Goal: Transaction & Acquisition: Download file/media

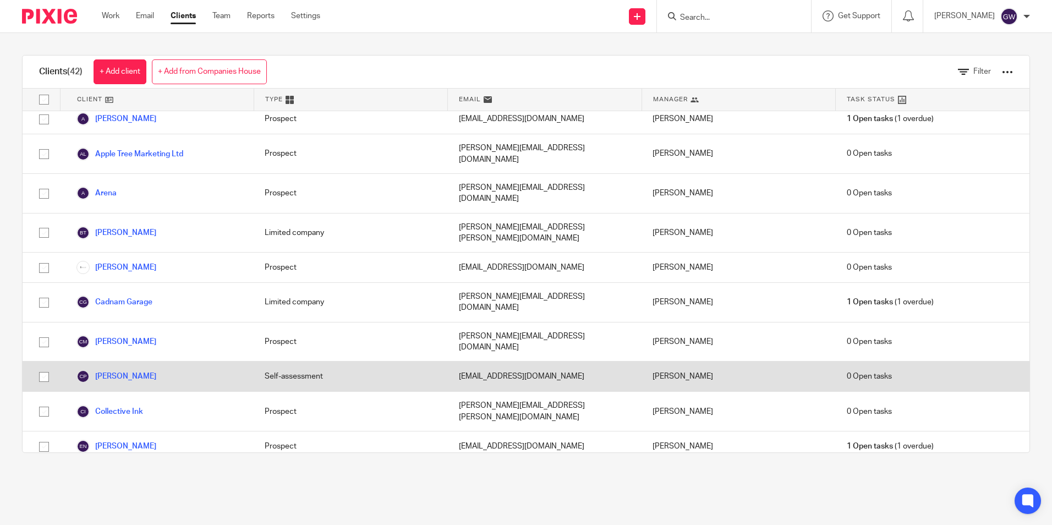
scroll to position [165, 0]
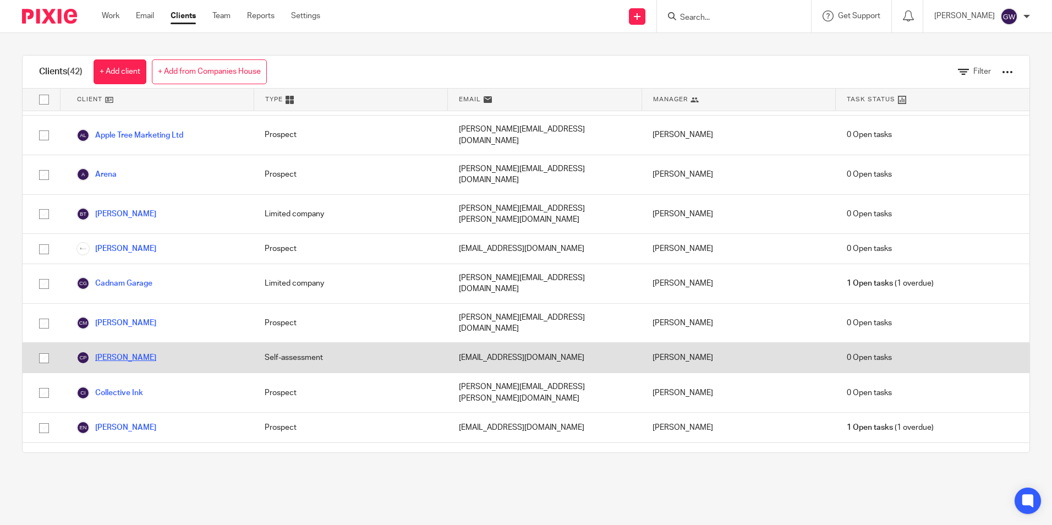
click at [129, 351] on link "[PERSON_NAME]" at bounding box center [117, 357] width 80 height 13
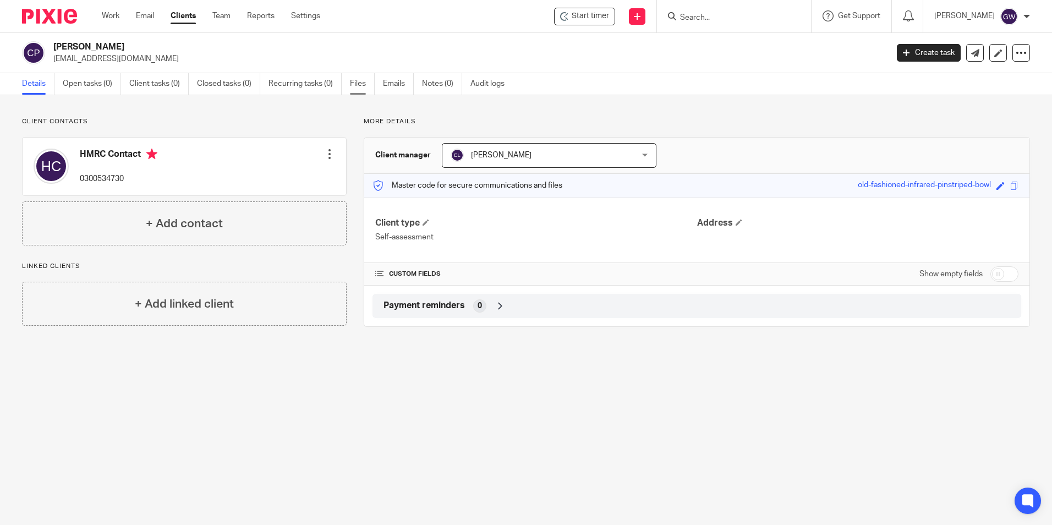
click at [353, 81] on link "Files" at bounding box center [362, 83] width 25 height 21
click at [362, 87] on link "Files" at bounding box center [362, 83] width 25 height 21
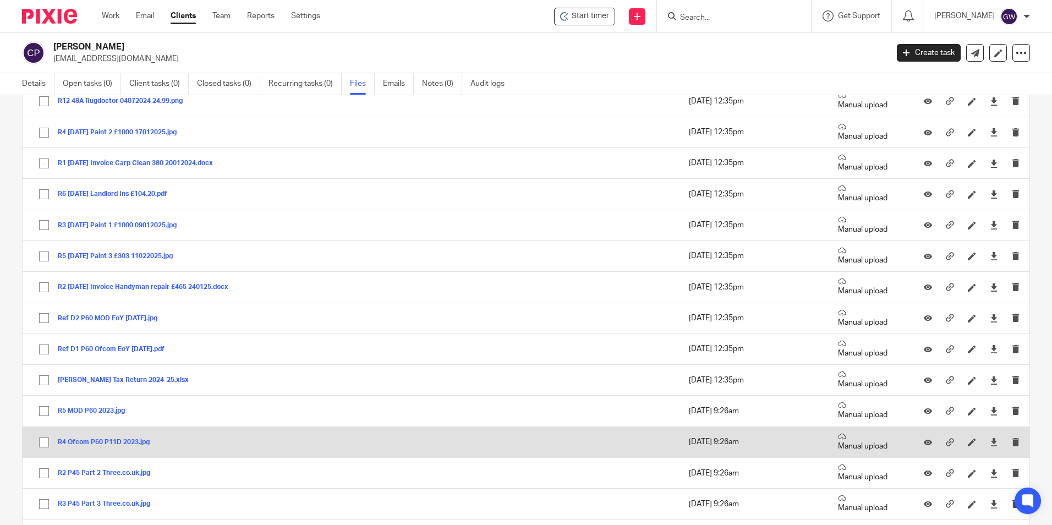
scroll to position [385, 0]
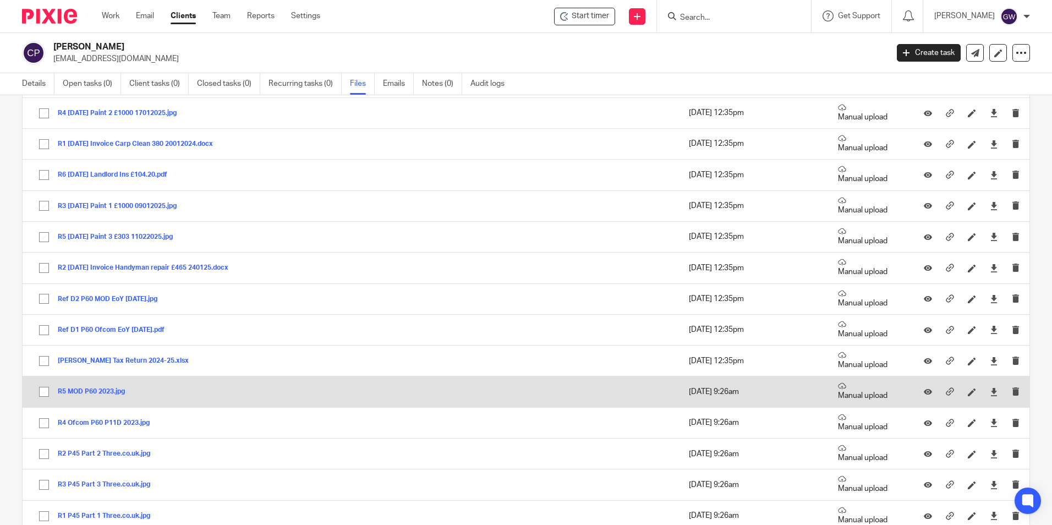
click at [111, 390] on button "R5 MOD P60 2023.jpg" at bounding box center [95, 392] width 75 height 8
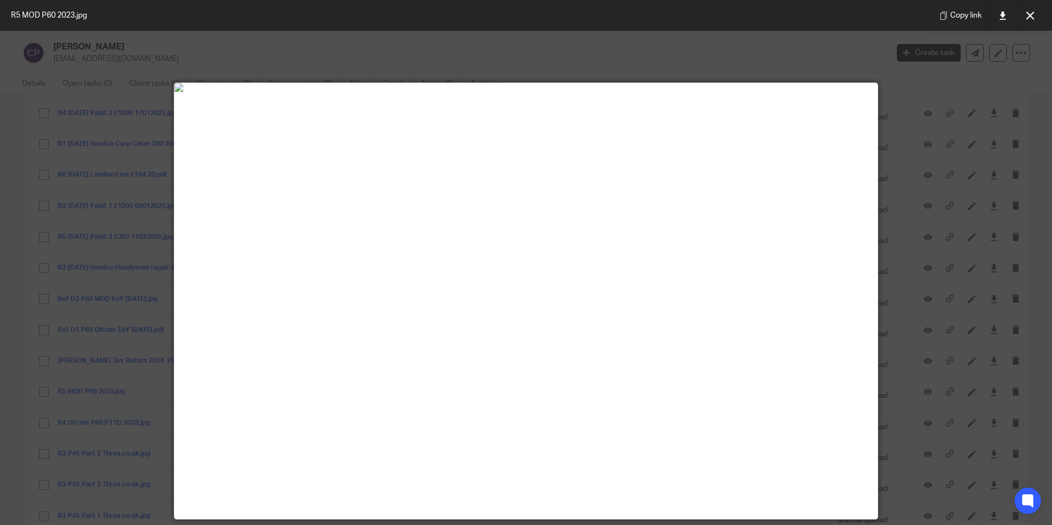
click at [113, 289] on div at bounding box center [526, 262] width 1052 height 525
click at [1029, 15] on icon at bounding box center [1030, 16] width 8 height 8
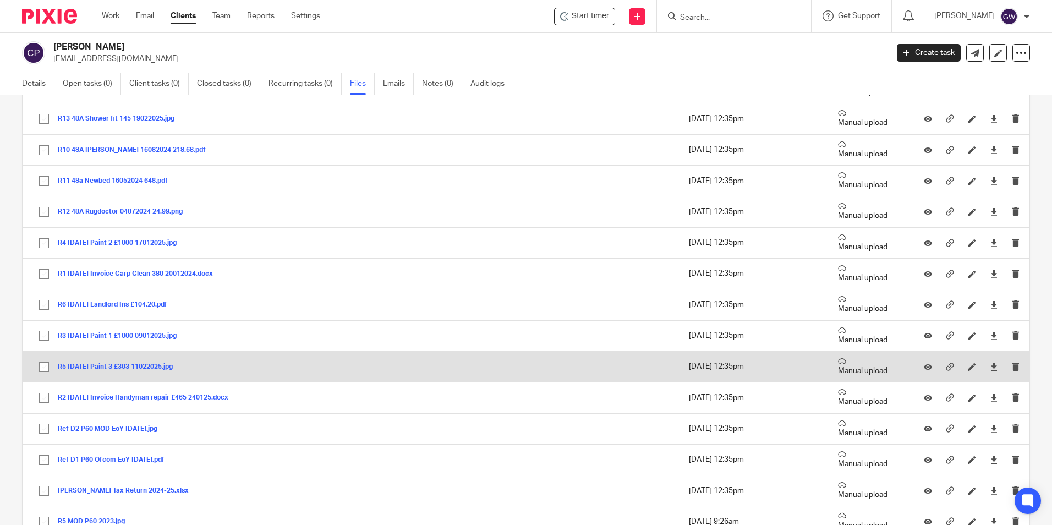
scroll to position [275, 0]
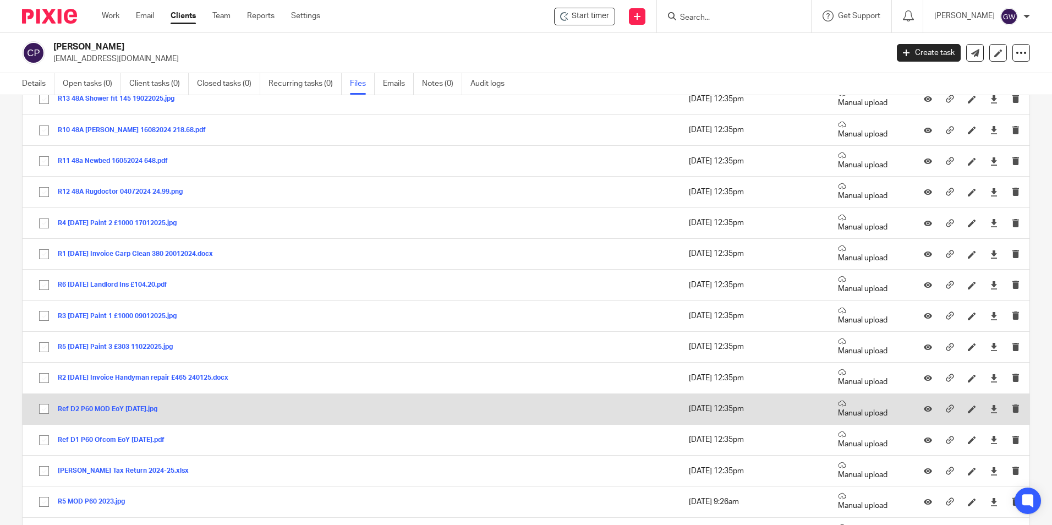
click at [107, 411] on button "Ref D2 P60 MOD EoY April 2025.jpg" at bounding box center [112, 410] width 108 height 8
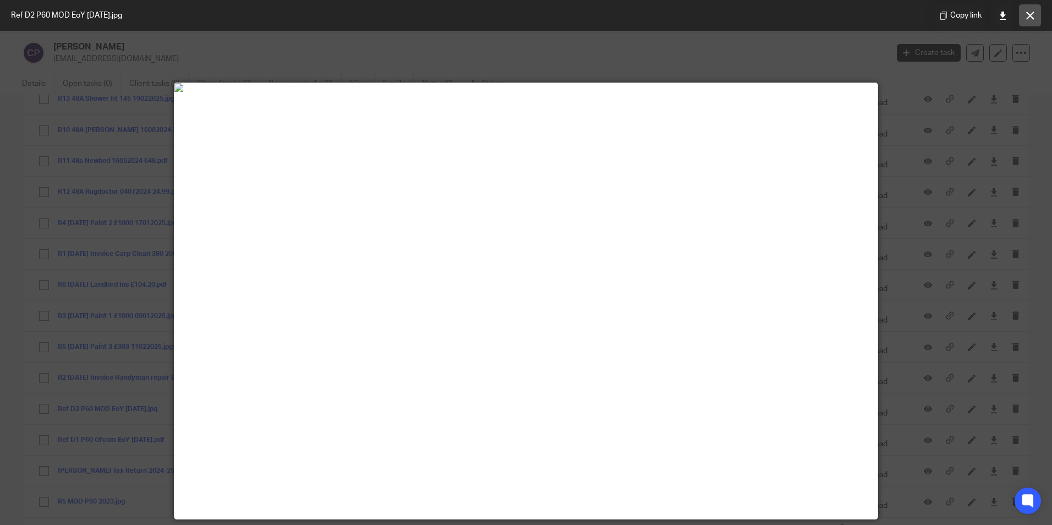
click at [1030, 15] on icon at bounding box center [1030, 16] width 8 height 8
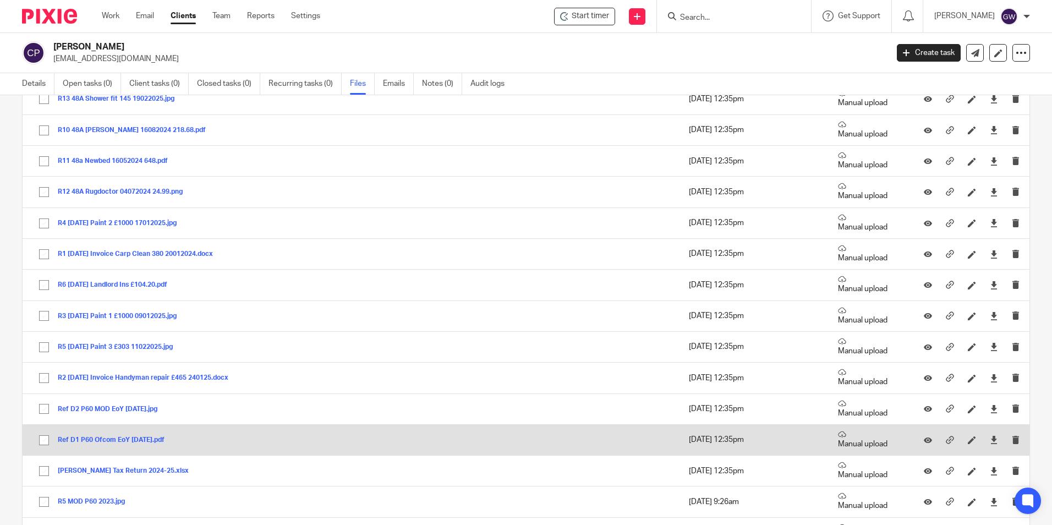
click at [108, 436] on button "Ref D1 P60 Ofcom EoY April 2025.pdf" at bounding box center [115, 440] width 115 height 8
